Goal: Task Accomplishment & Management: Manage account settings

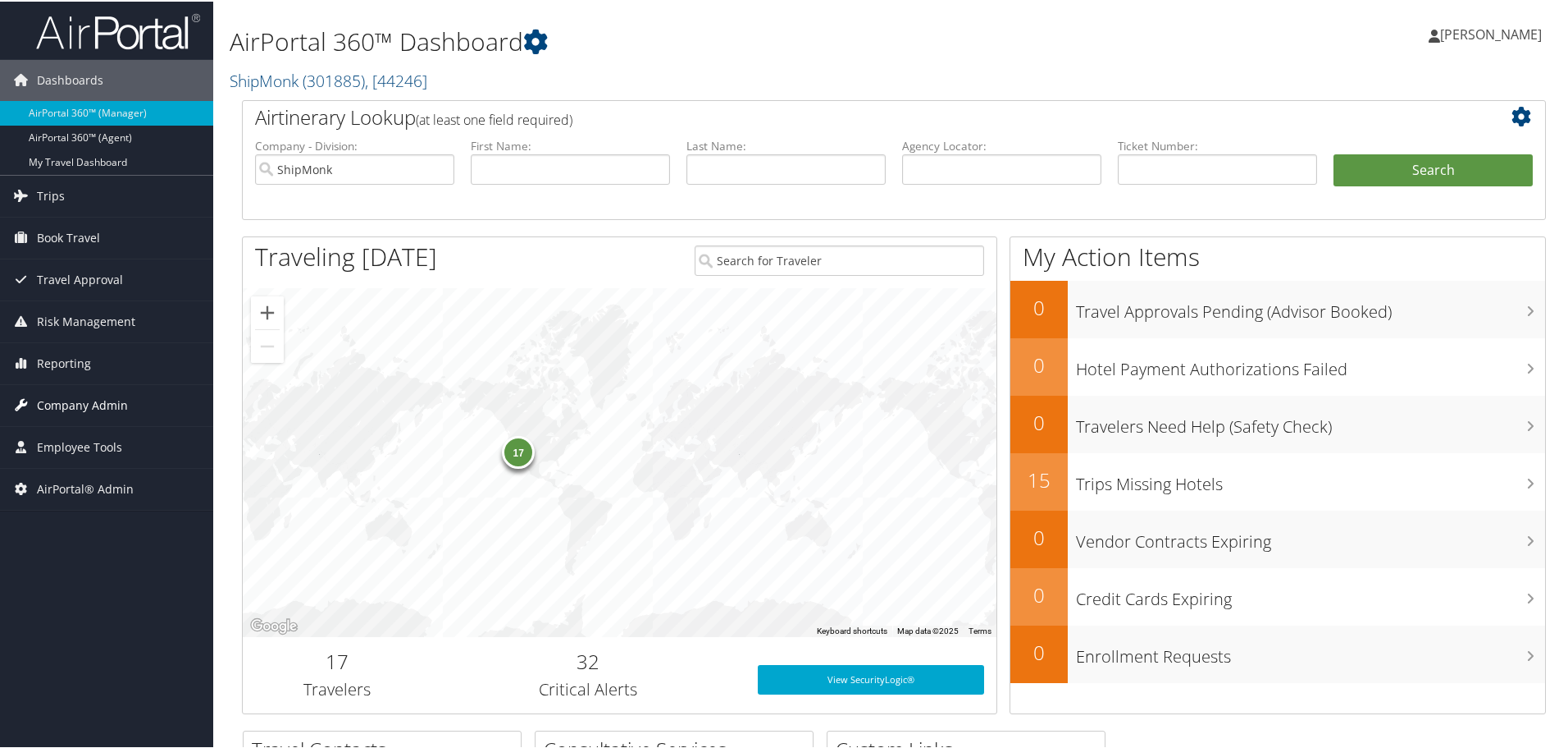
click at [102, 405] on span "Company Admin" at bounding box center [82, 404] width 91 height 41
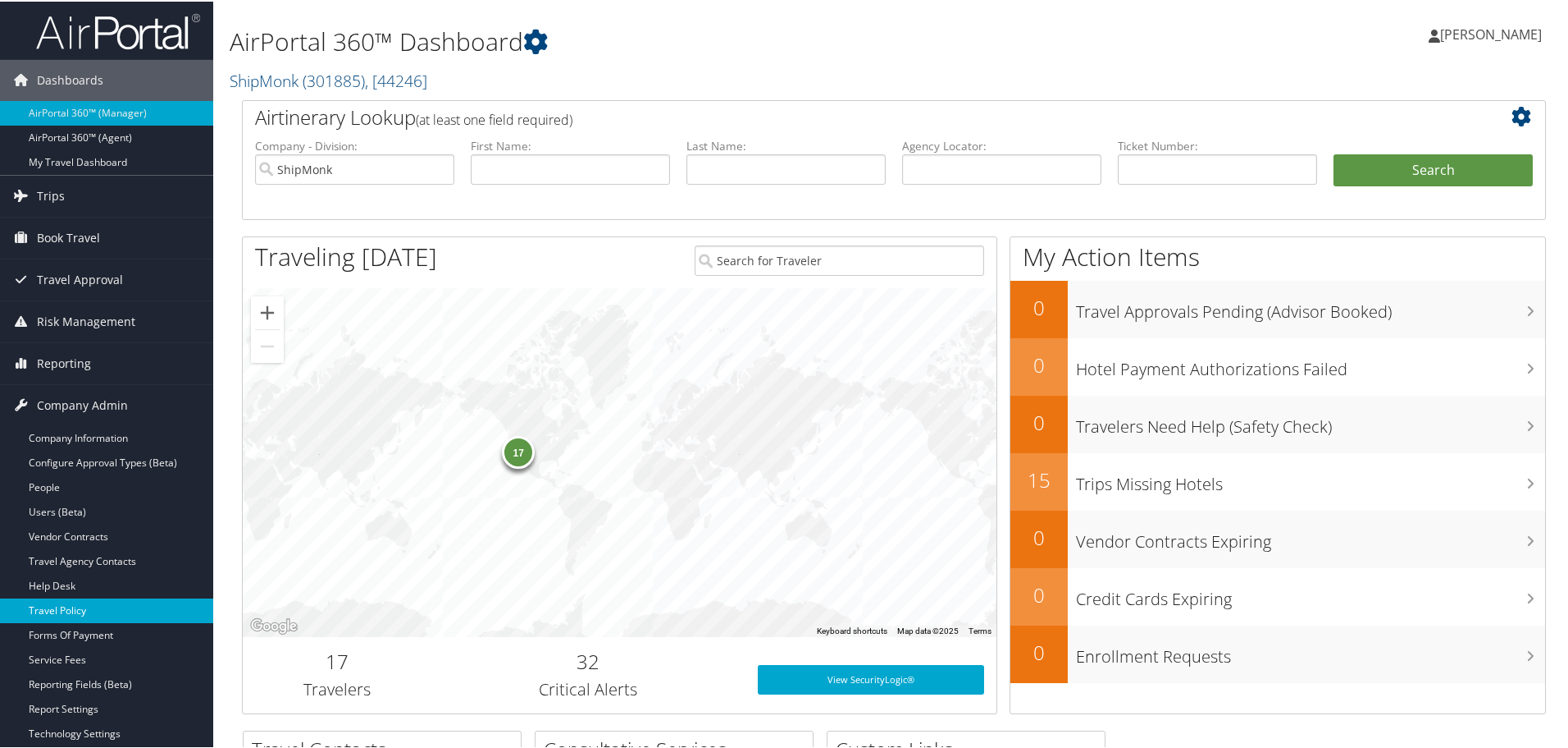
click at [63, 603] on link "Travel Policy" at bounding box center [106, 609] width 213 height 25
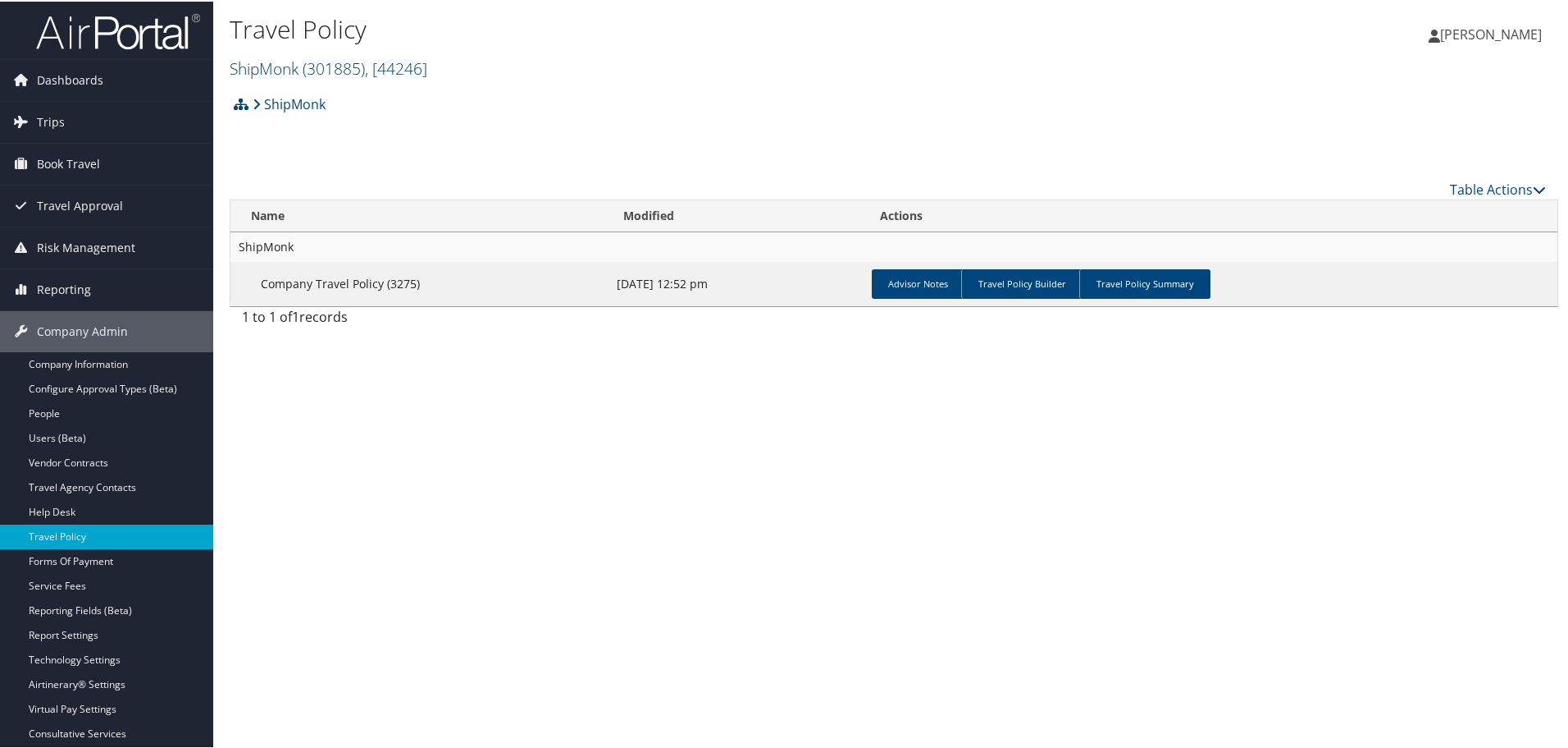
click at [298, 73] on link "ShipMonk ( 301885 ) , [ 44246 ]" at bounding box center [328, 66] width 198 height 22
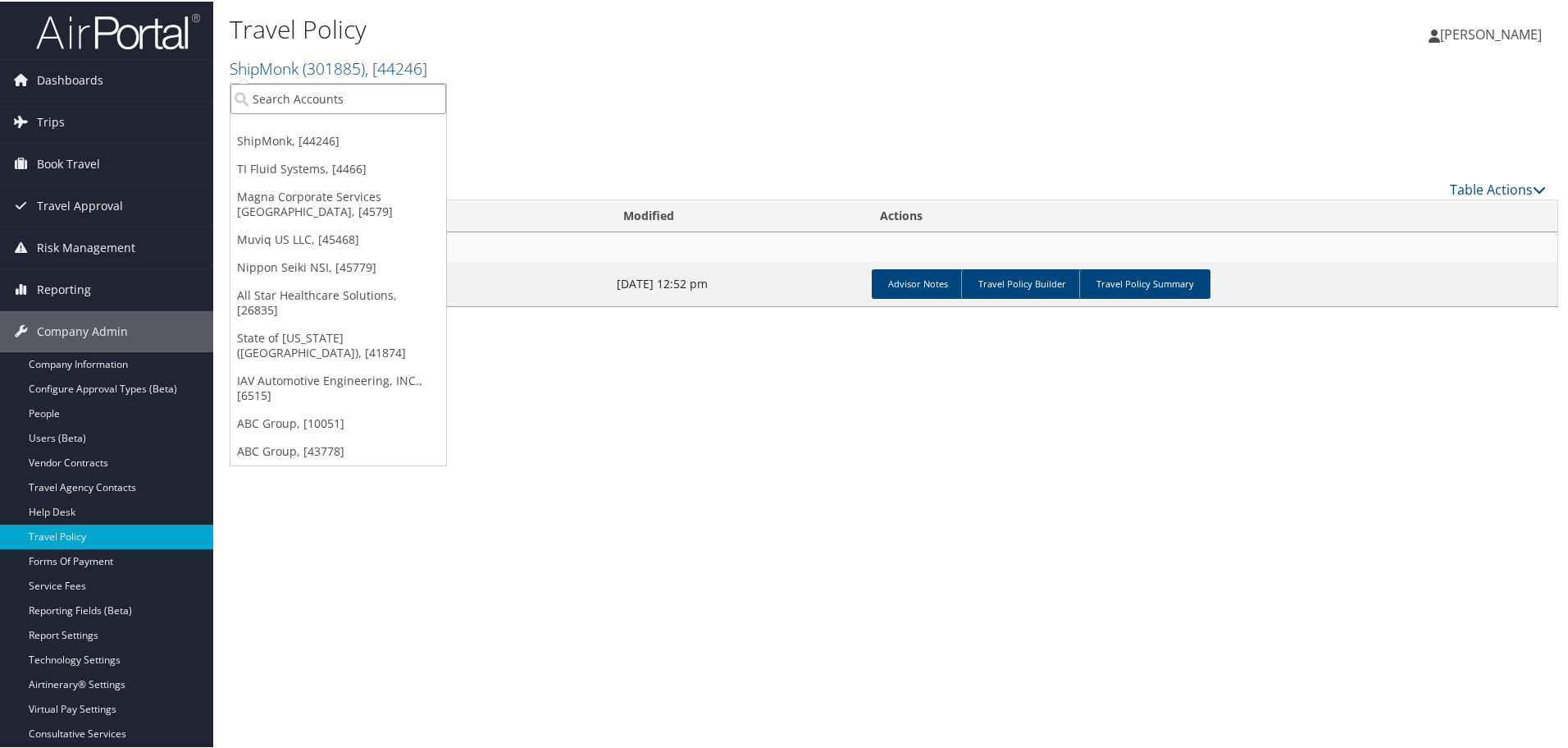
click at [295, 101] on input "search" at bounding box center [338, 98] width 216 height 31
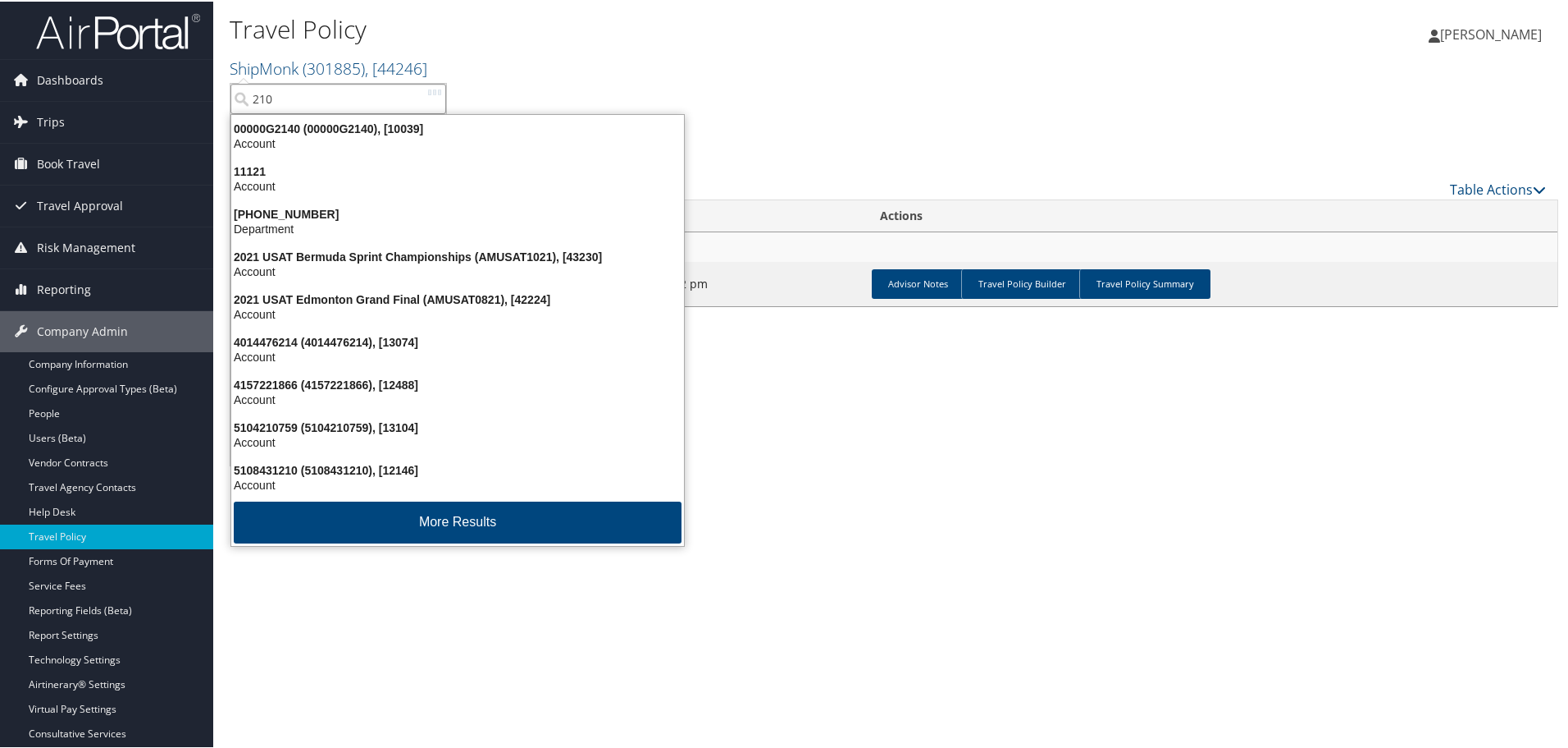
type input "2106"
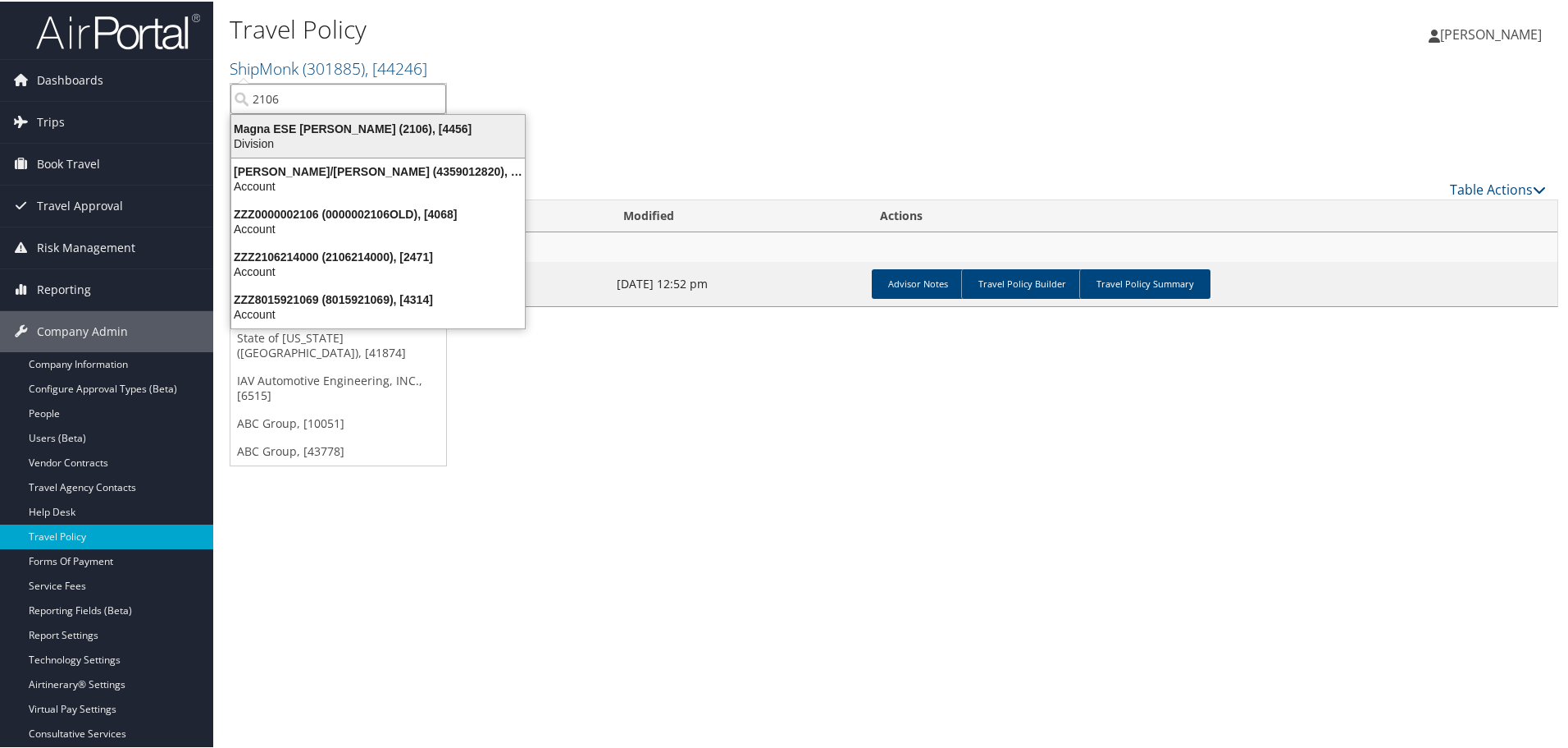
click at [296, 123] on div "Magna ESE Troy (2106), [4456]" at bounding box center [379, 126] width 314 height 14
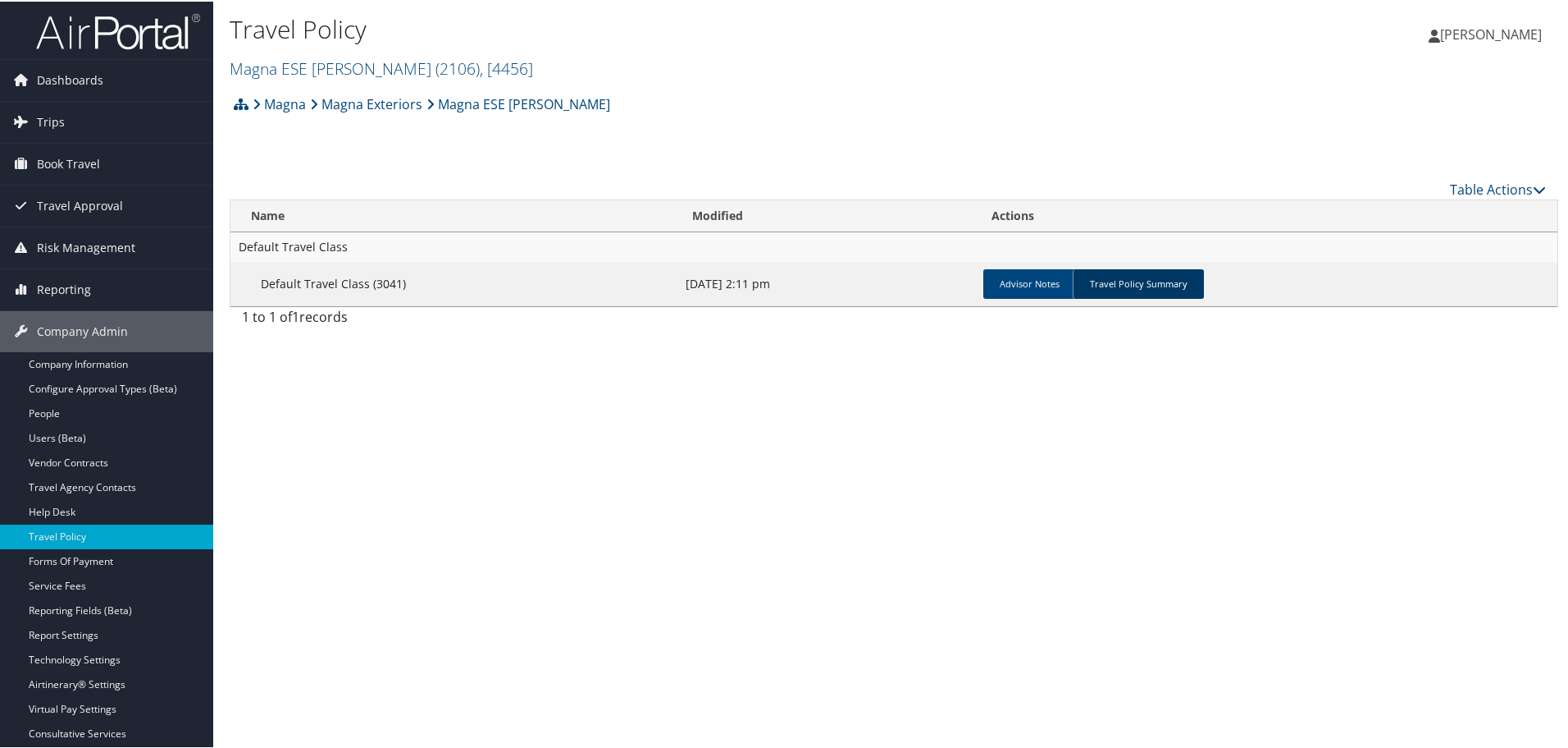
click at [1154, 281] on link "Travel Policy Summary" at bounding box center [1138, 282] width 131 height 30
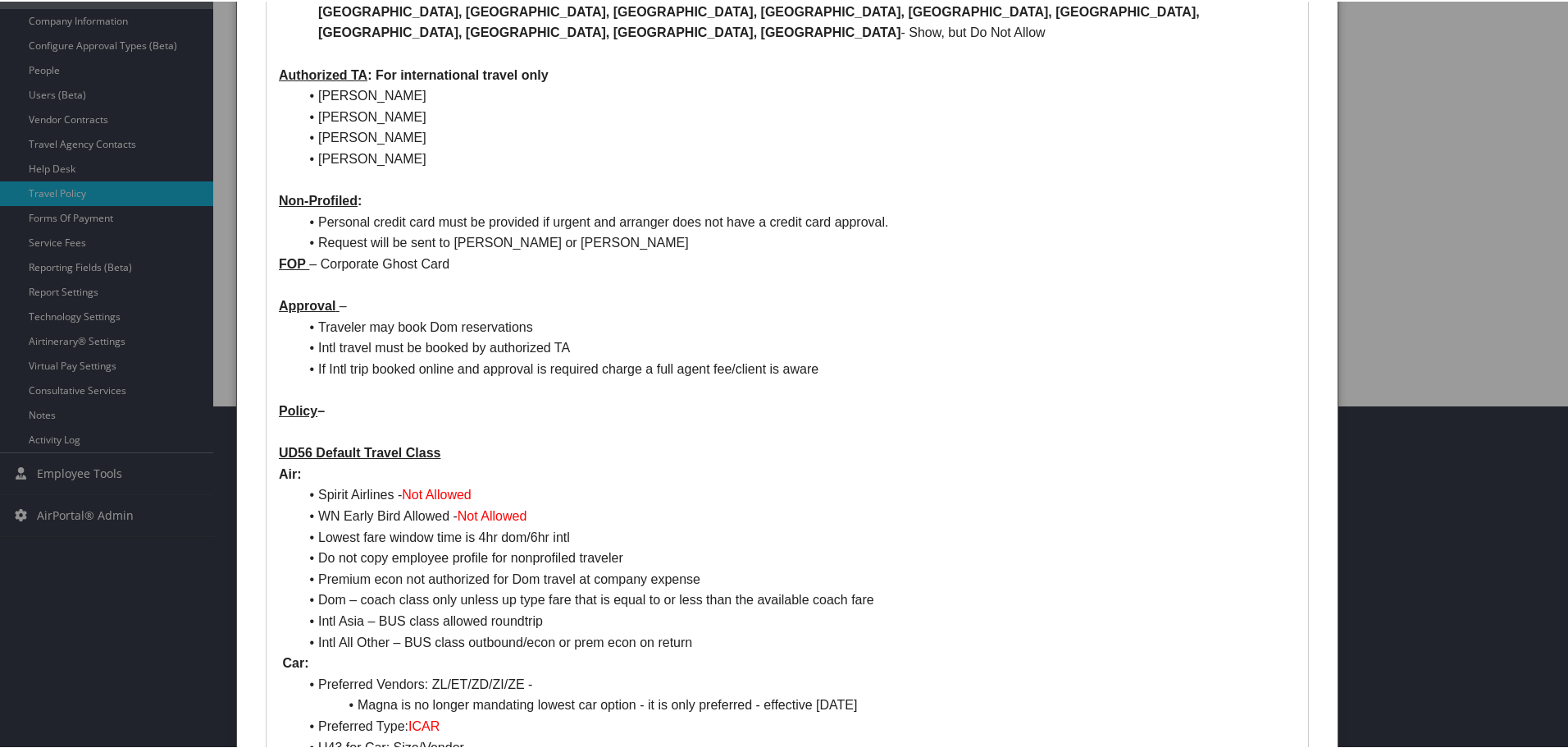
scroll to position [328, 0]
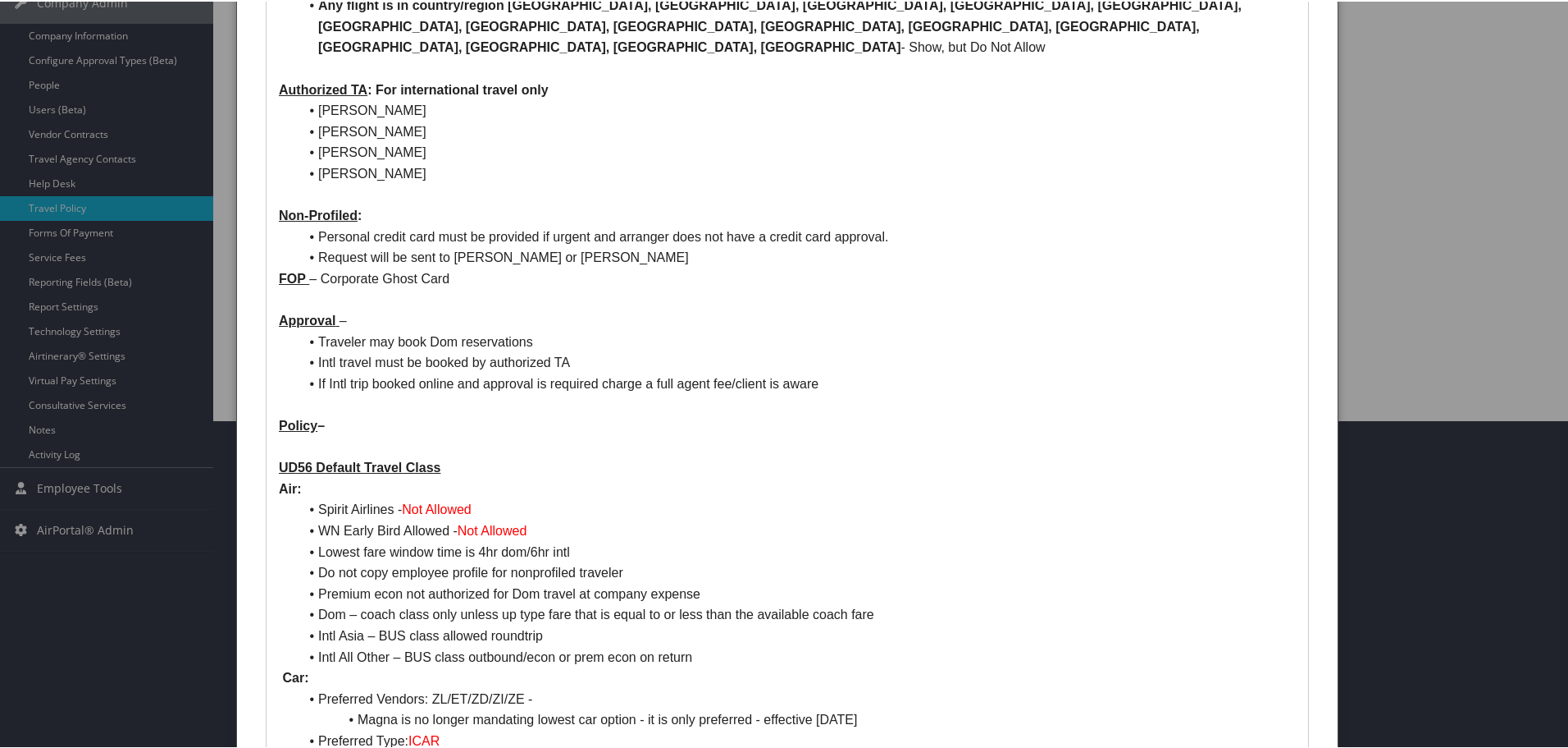
click at [582, 455] on p "UD56 Default Travel Class" at bounding box center [788, 466] width 1017 height 21
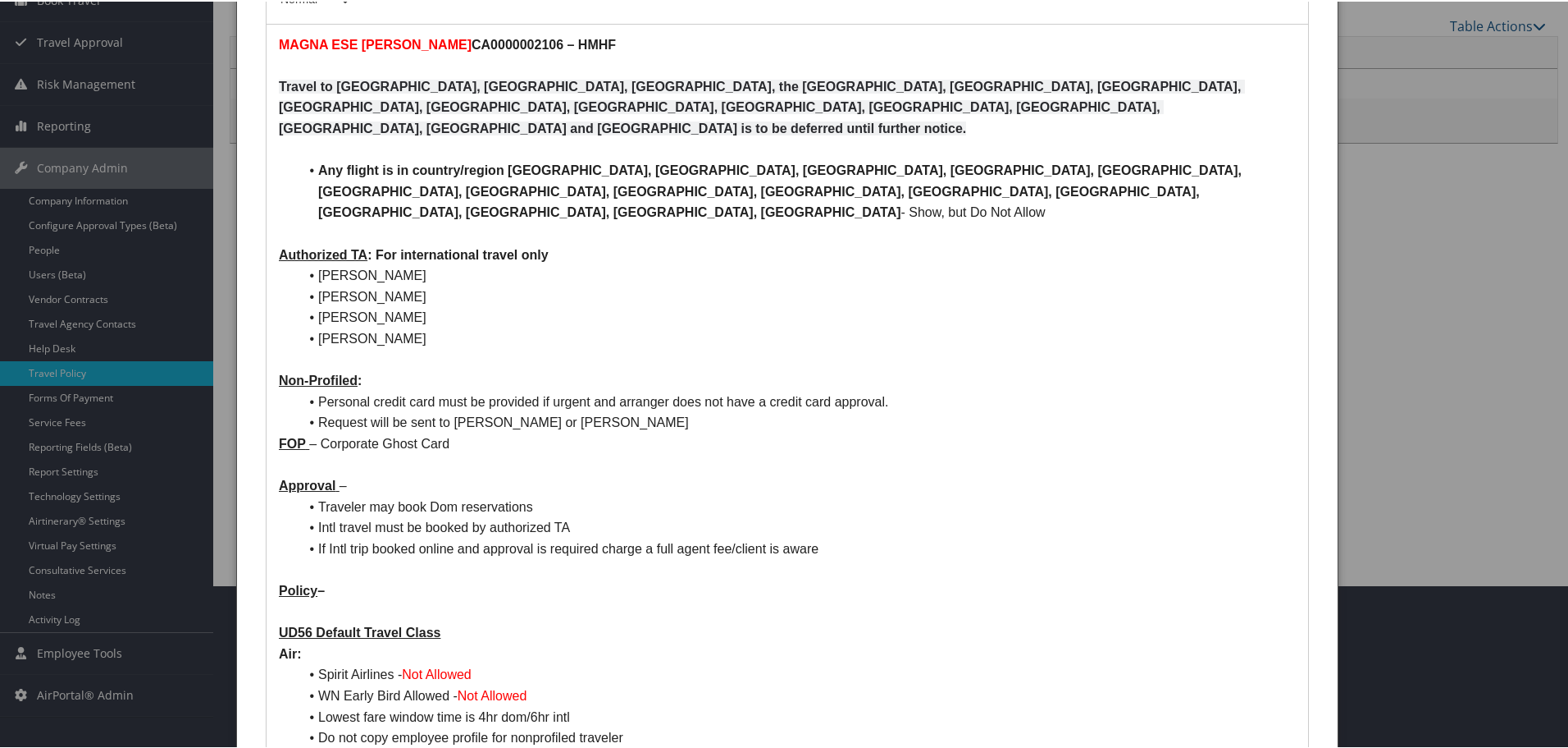
scroll to position [165, 0]
